Goal: Transaction & Acquisition: Purchase product/service

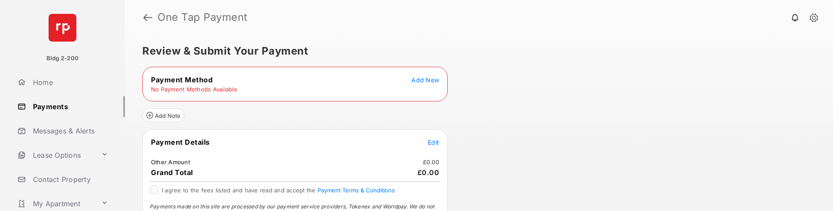
click at [435, 140] on span "Edit" at bounding box center [433, 142] width 11 height 7
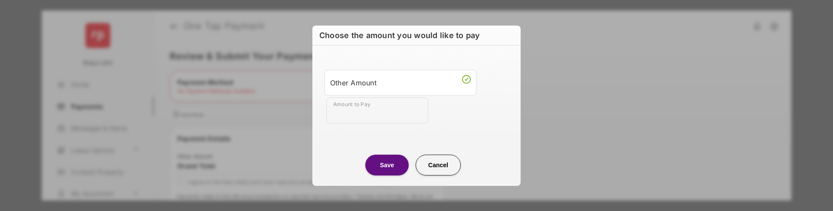
click at [359, 109] on input "Amount to Pay" at bounding box center [377, 111] width 102 height 26
type input "***"
click at [389, 163] on button "Save" at bounding box center [386, 165] width 43 height 21
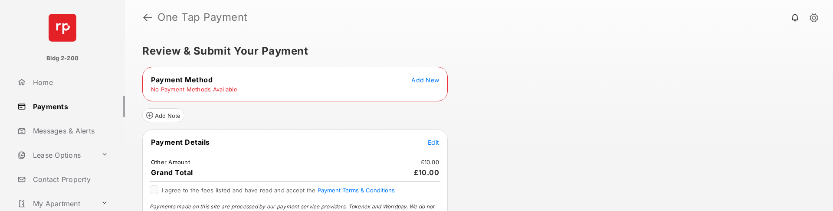
click at [425, 80] on span "Add New" at bounding box center [425, 79] width 28 height 7
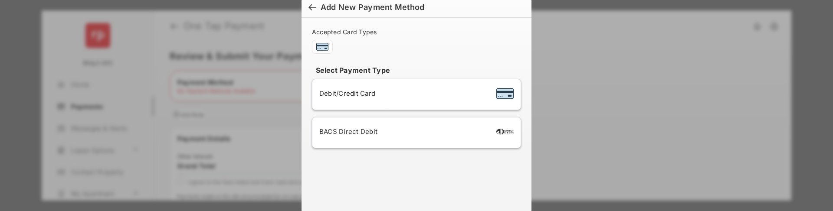
click at [361, 89] on span "Debit/Credit Card" at bounding box center [347, 93] width 56 height 8
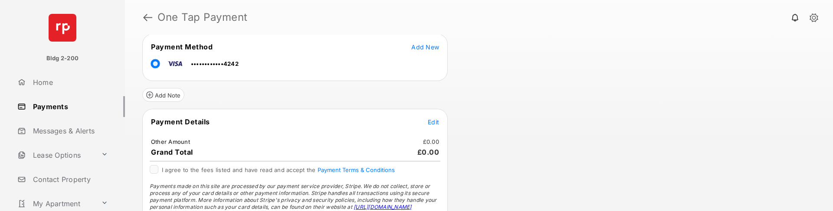
scroll to position [68, 0]
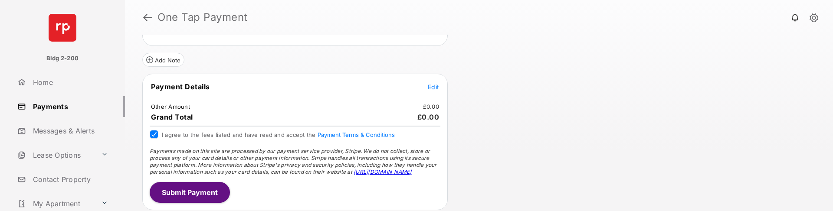
drag, startPoint x: 203, startPoint y: 190, endPoint x: 274, endPoint y: 171, distance: 73.5
click at [274, 171] on div "Payment Details Edit Other Amount £0.00 Grand Total £0.00 I agree to the fees l…" at bounding box center [294, 142] width 305 height 137
click at [430, 88] on span "Edit" at bounding box center [433, 86] width 11 height 7
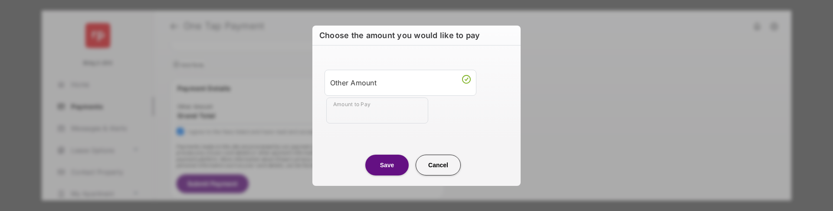
click at [374, 110] on input "Amount to Pay" at bounding box center [377, 111] width 102 height 26
type input "***"
click at [392, 161] on button "Save" at bounding box center [386, 165] width 43 height 21
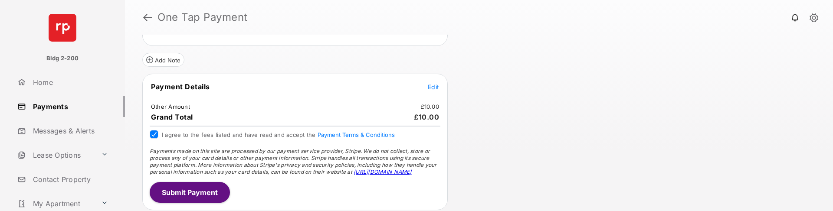
click at [189, 190] on button "Submit Payment" at bounding box center [190, 192] width 80 height 21
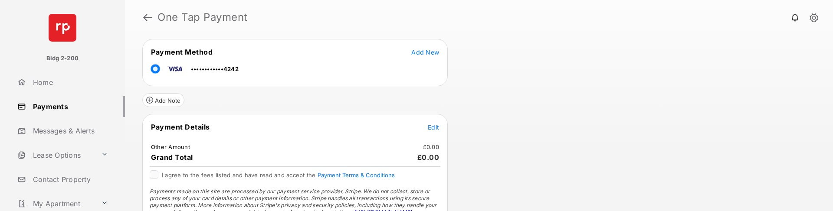
scroll to position [43, 0]
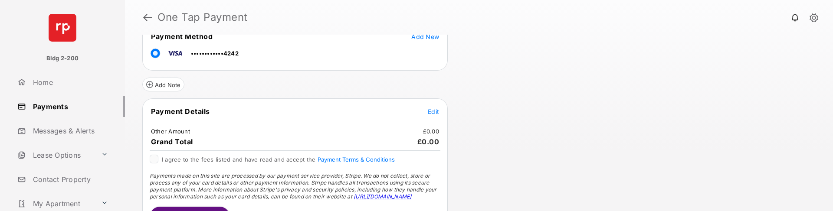
click at [433, 113] on span "Edit" at bounding box center [433, 111] width 11 height 7
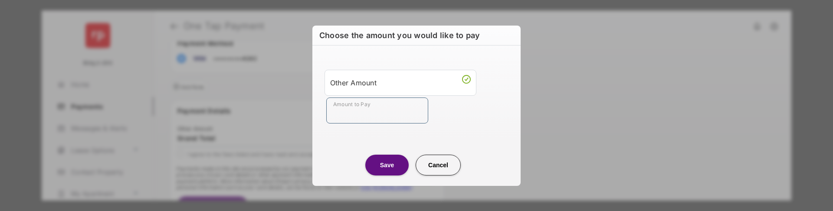
click at [365, 117] on input "Amount to Pay" at bounding box center [377, 111] width 102 height 26
type input "***"
click at [391, 164] on button "Save" at bounding box center [386, 165] width 43 height 21
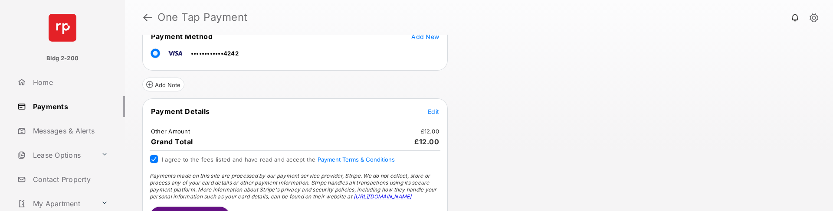
scroll to position [68, 0]
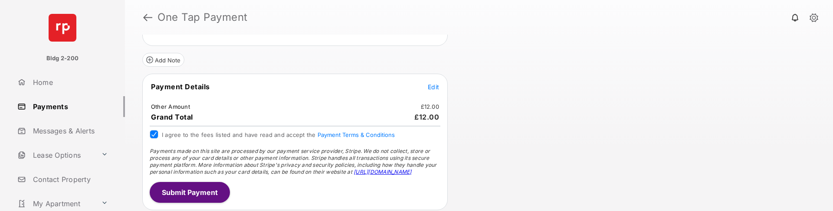
click at [198, 192] on button "Submit Payment" at bounding box center [190, 192] width 80 height 21
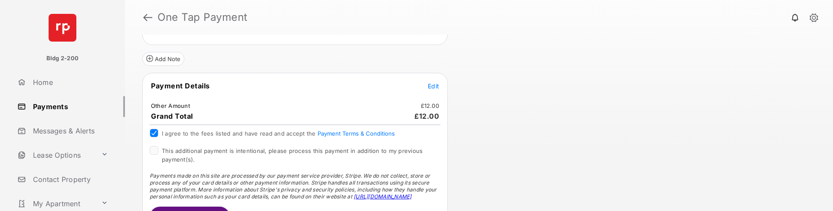
scroll to position [137, 0]
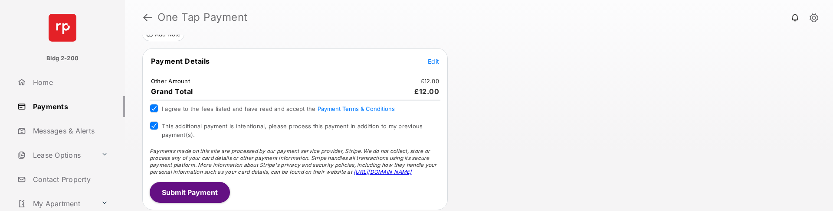
click at [170, 191] on button "Submit Payment" at bounding box center [190, 192] width 80 height 21
